Goal: Navigation & Orientation: Find specific page/section

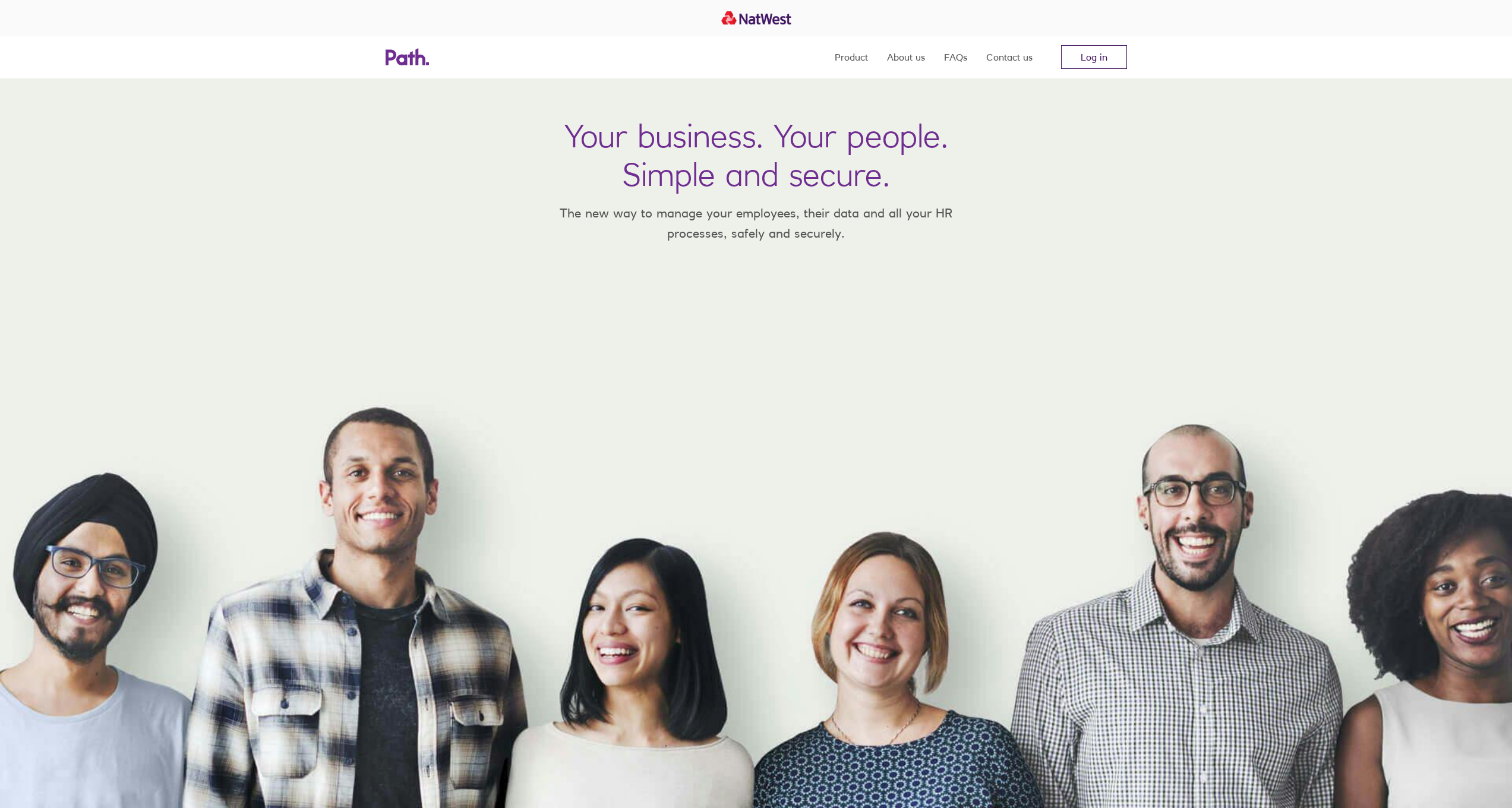
click at [1081, 52] on link "Log in" at bounding box center [1094, 57] width 66 height 24
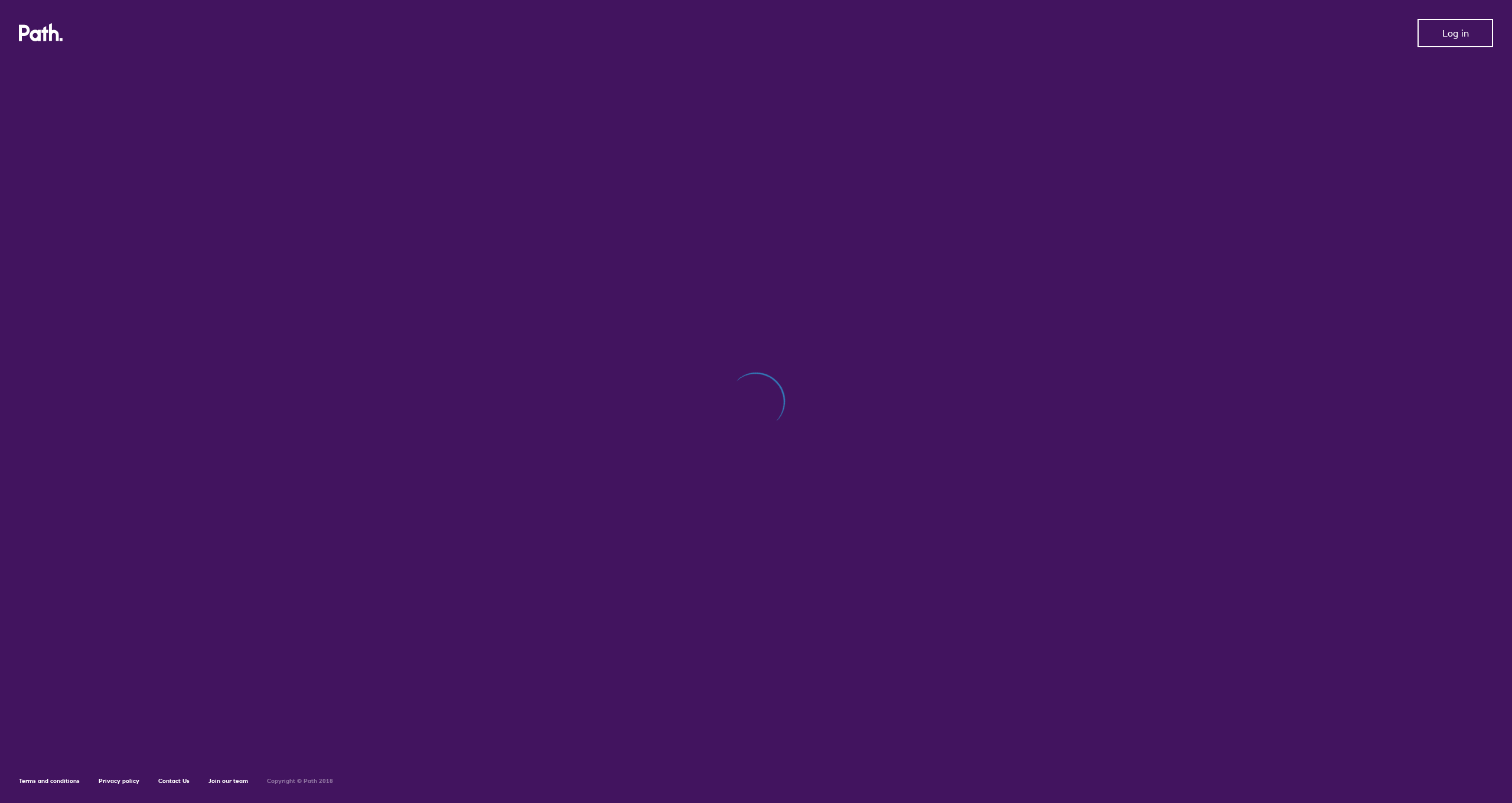
click at [1451, 33] on span "Log in" at bounding box center [1456, 33] width 27 height 10
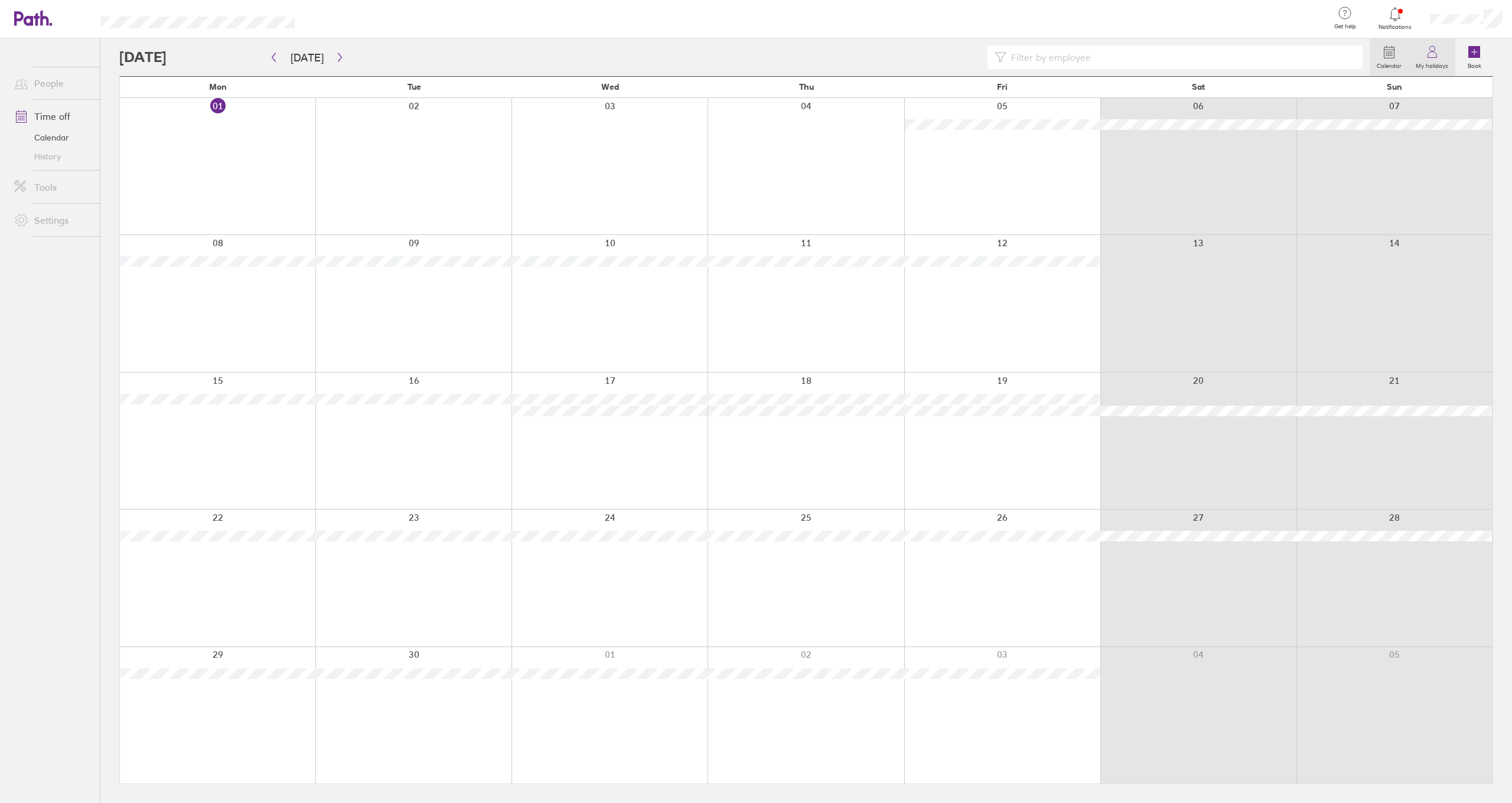
click at [1437, 53] on link "My holidays" at bounding box center [1431, 57] width 47 height 38
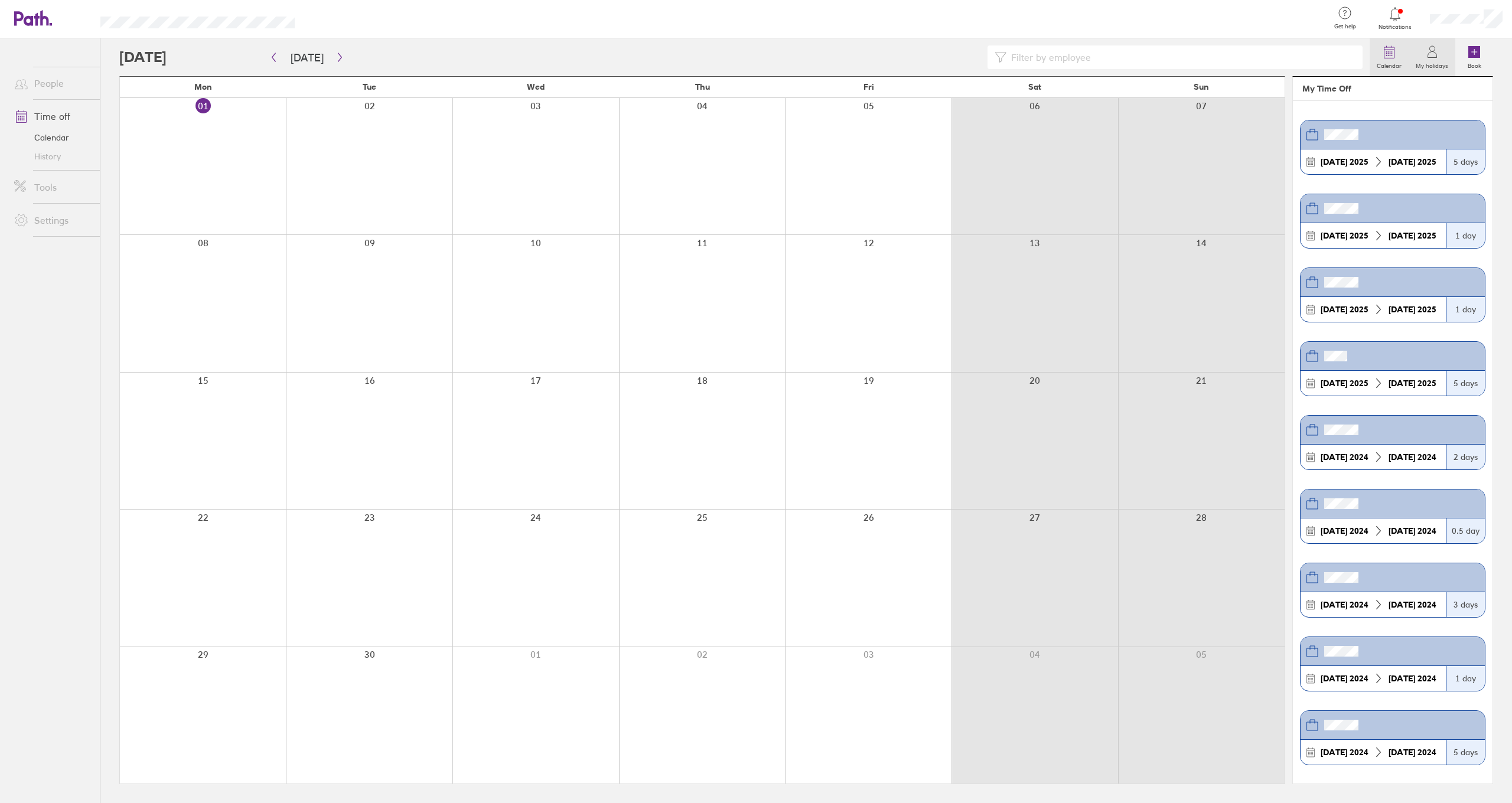
click at [1401, 53] on link "Calendar" at bounding box center [1389, 57] width 39 height 38
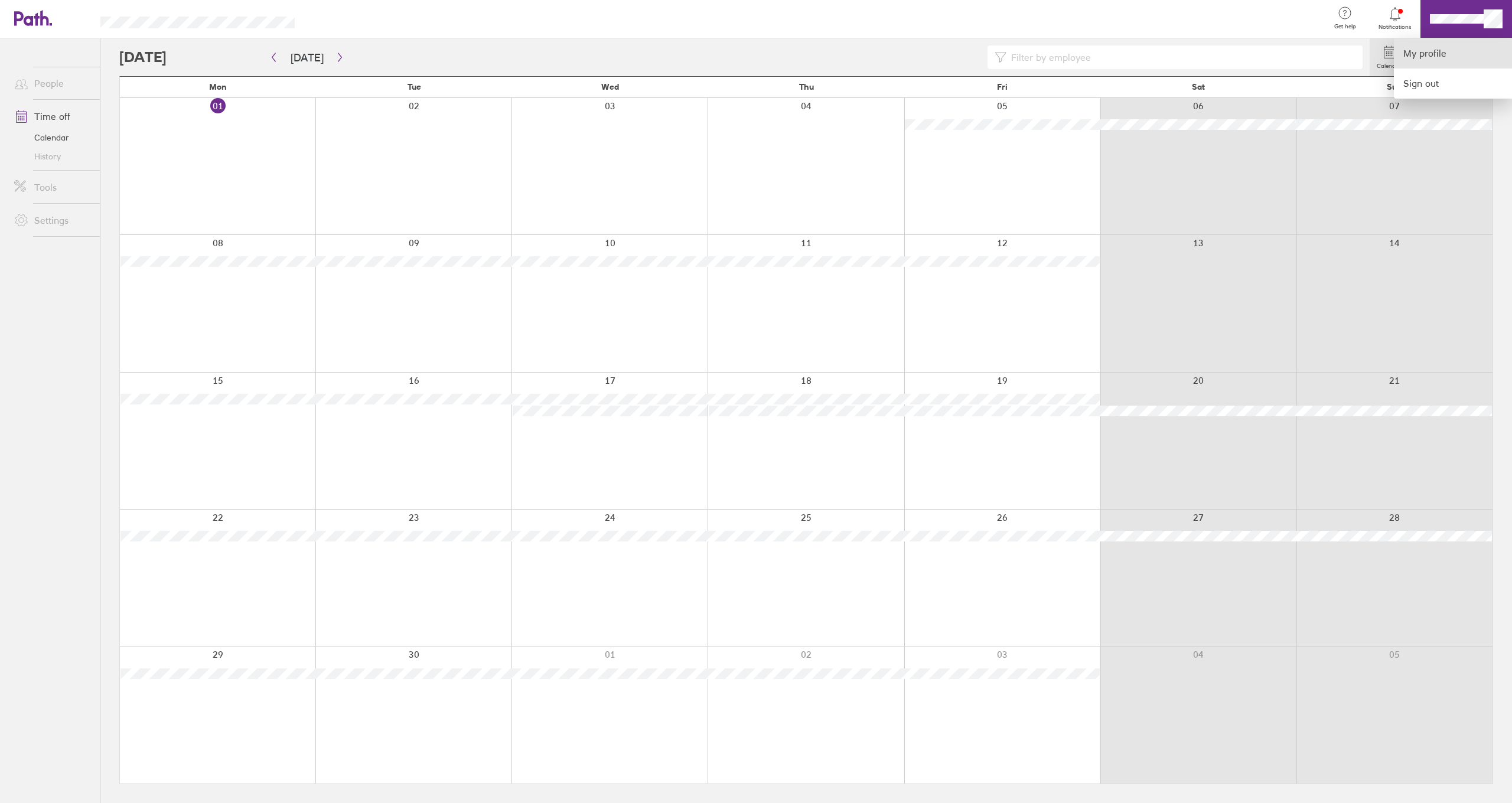
click at [1456, 51] on link "My profile" at bounding box center [1452, 53] width 118 height 30
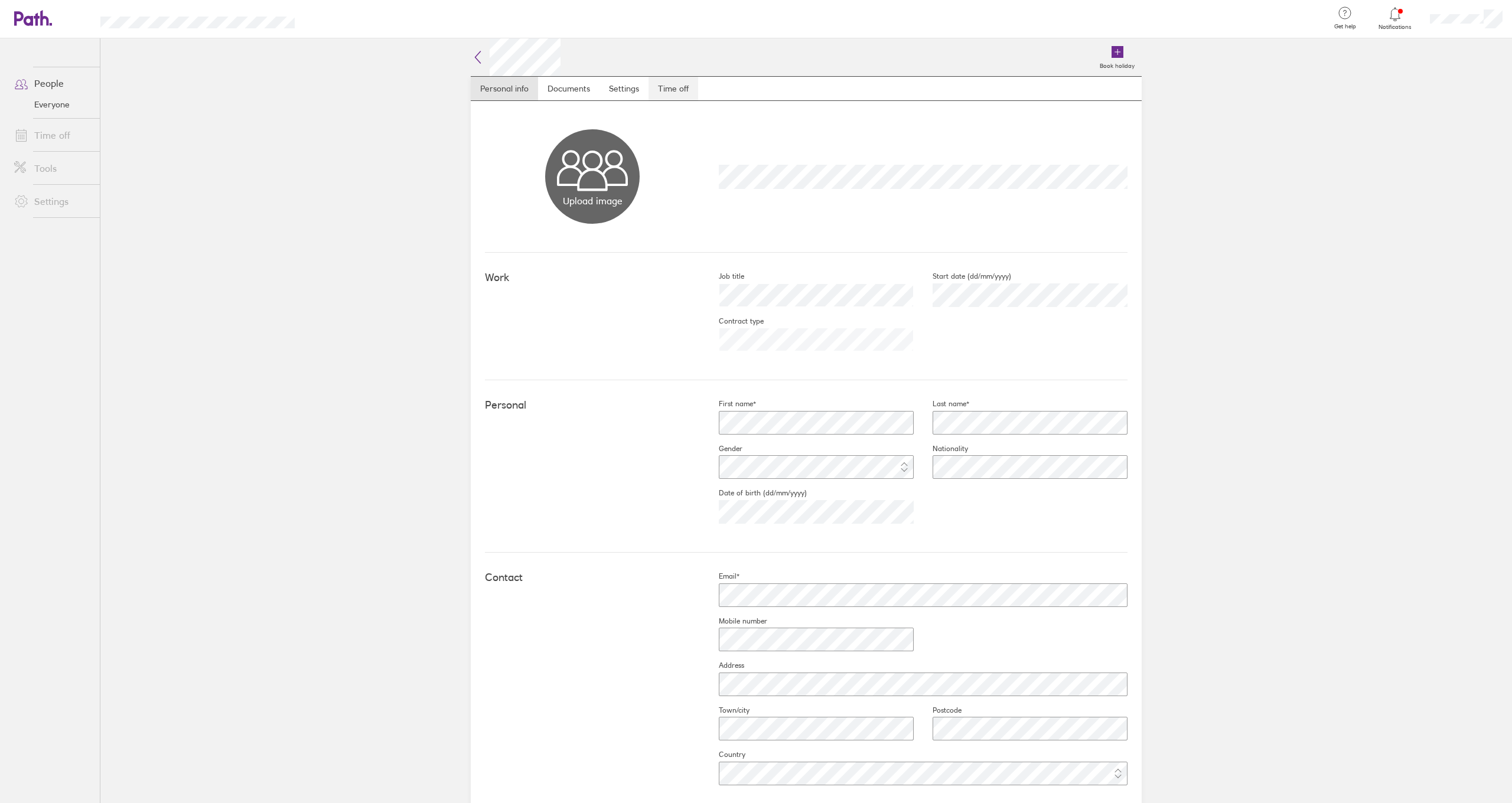
click at [676, 81] on link "Time off" at bounding box center [673, 89] width 50 height 24
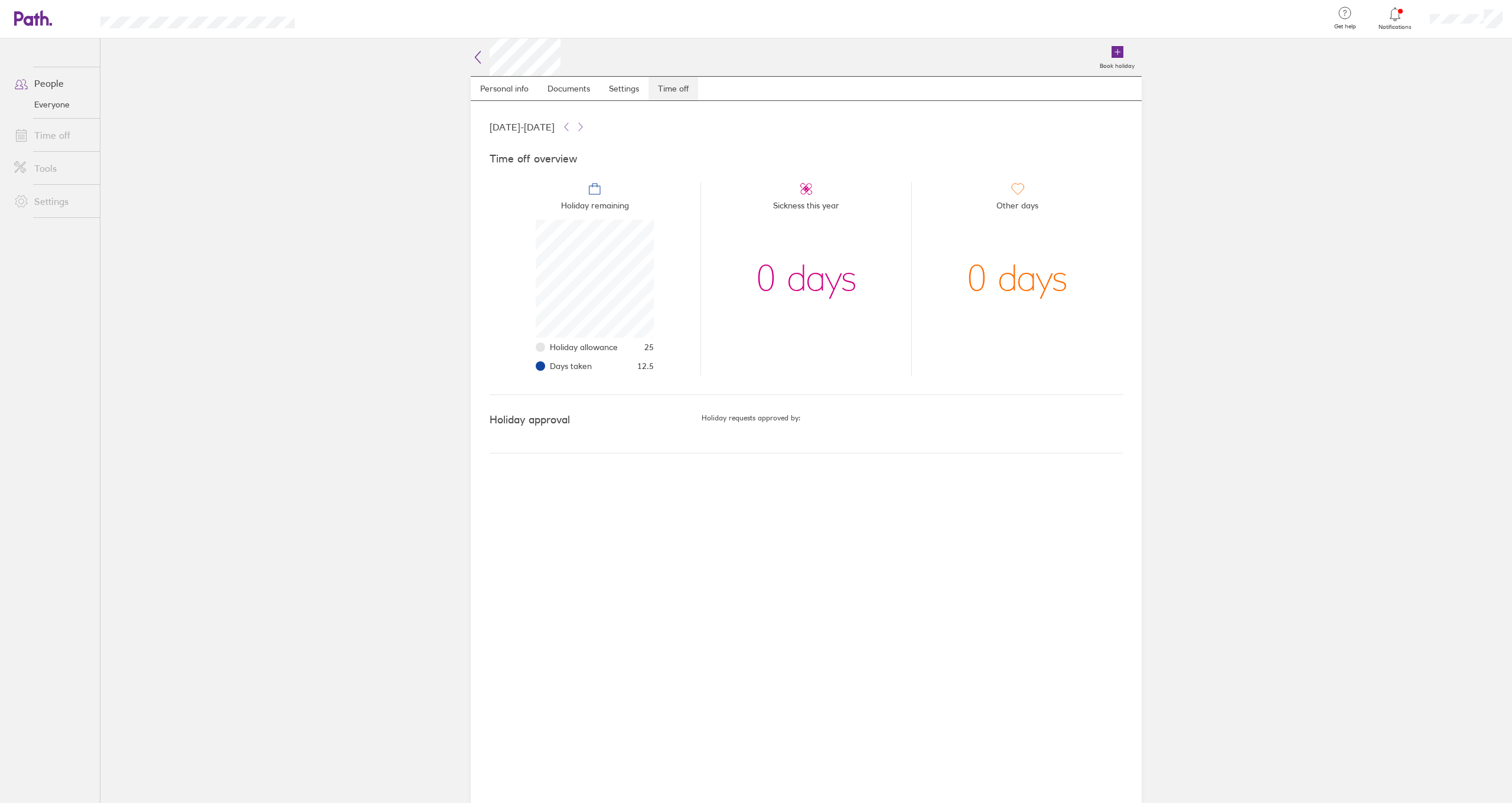
scroll to position [118, 118]
click at [485, 59] on h2 at bounding box center [515, 57] width 90 height 38
click at [479, 54] on icon at bounding box center [478, 57] width 14 height 14
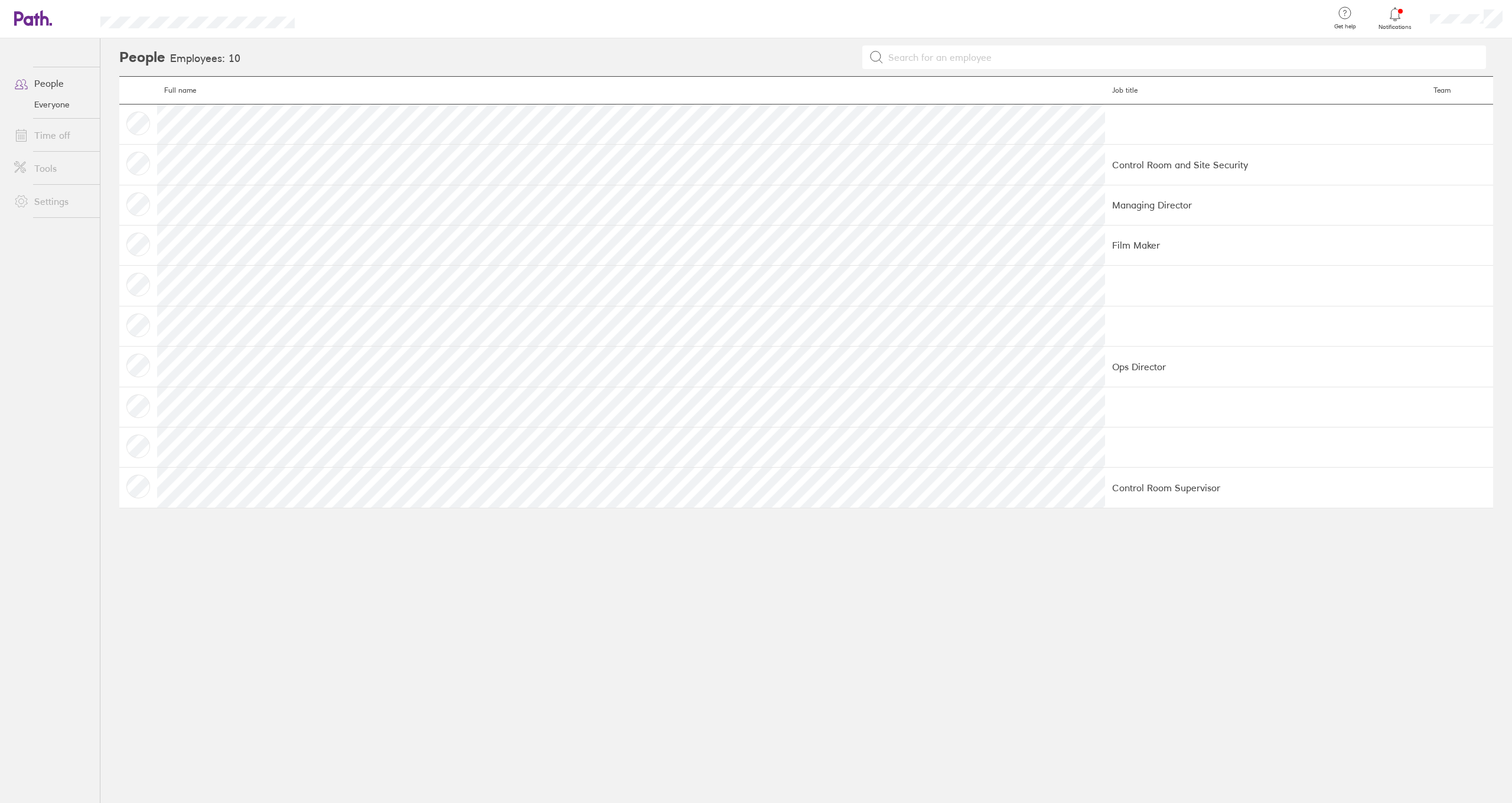
click at [33, 77] on span at bounding box center [19, 83] width 30 height 14
click at [33, 15] on icon at bounding box center [33, 19] width 38 height 16
